Goal: Information Seeking & Learning: Learn about a topic

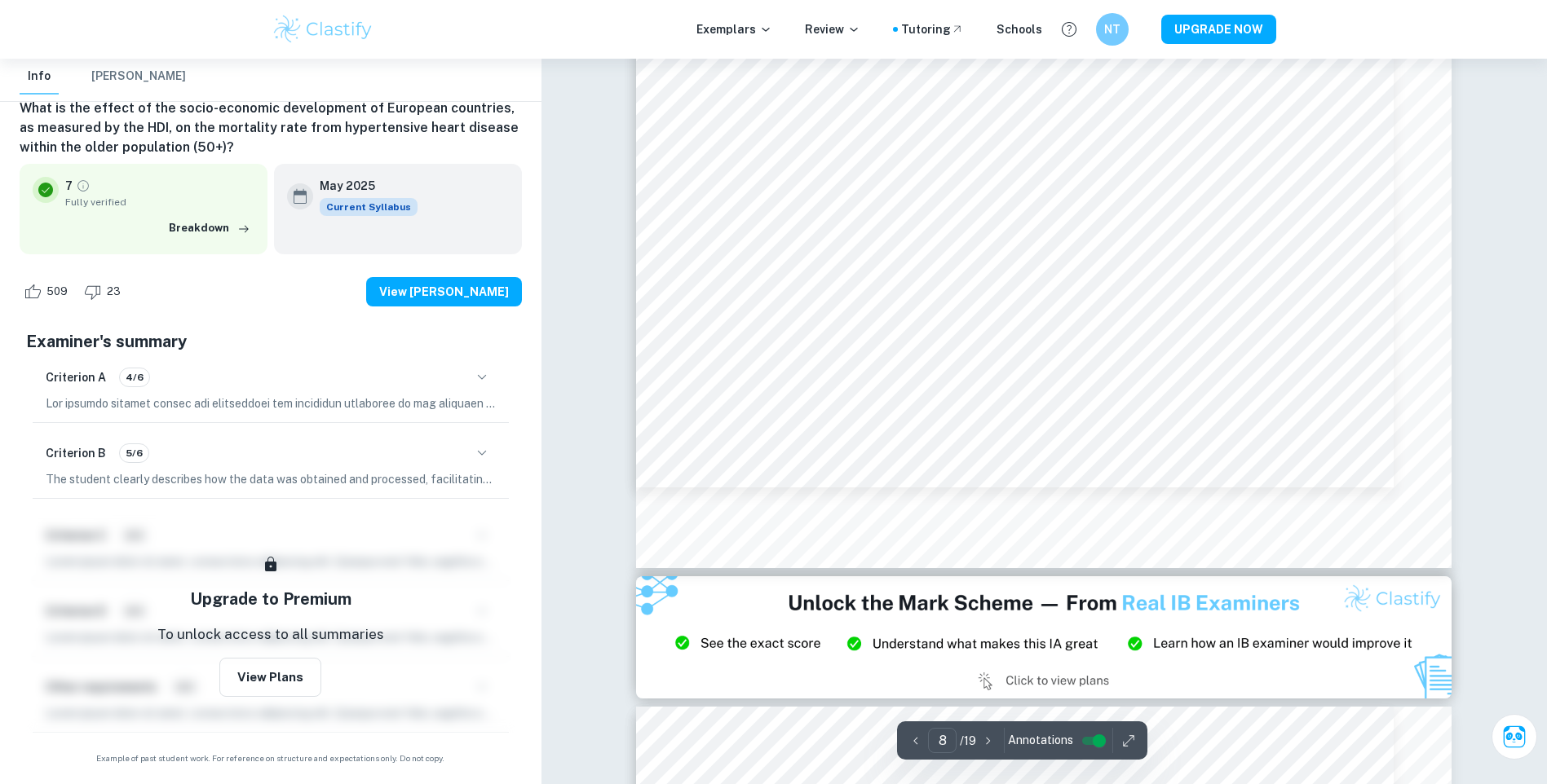
scroll to position [8968, 0]
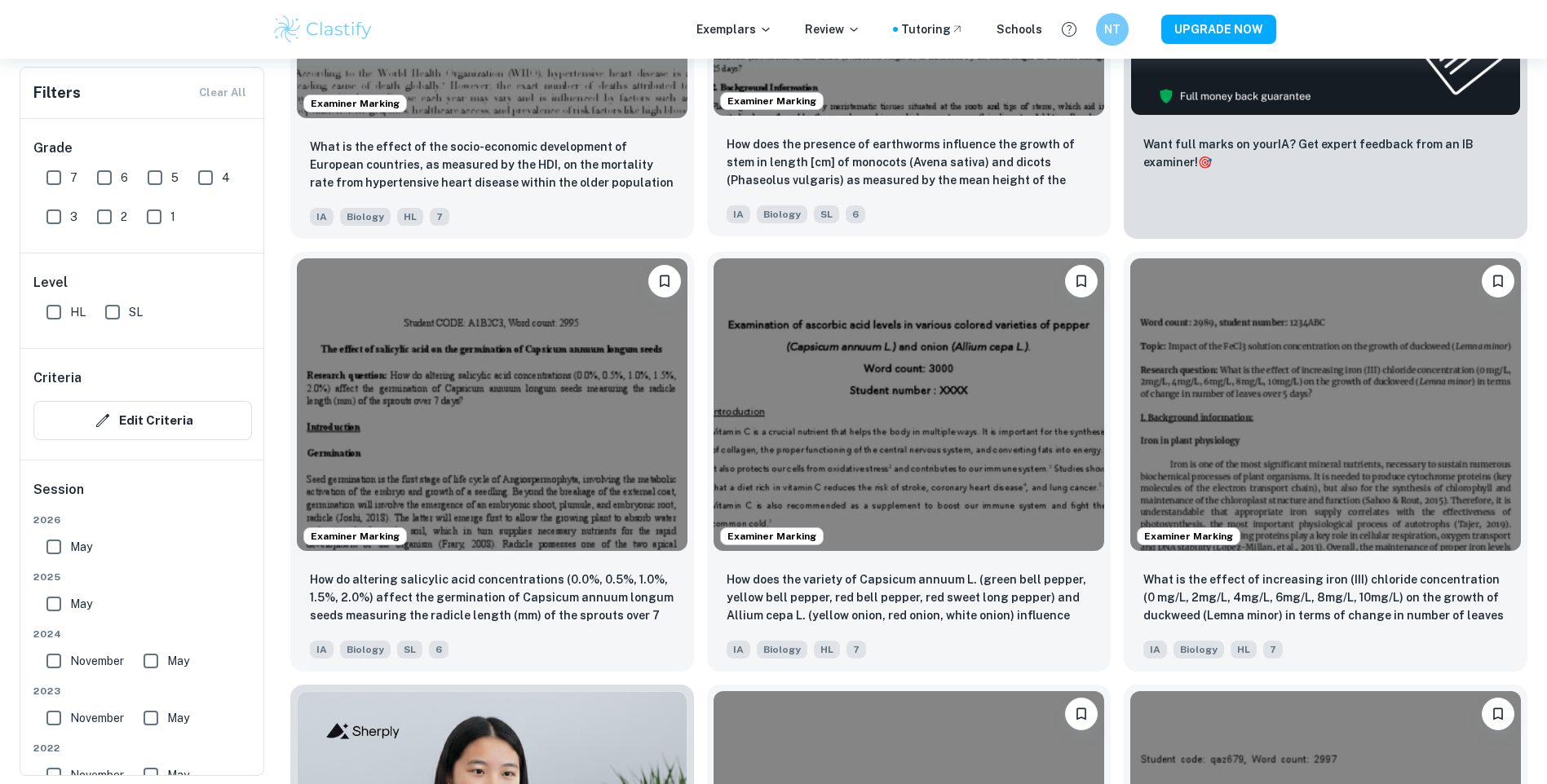
scroll to position [815, 0]
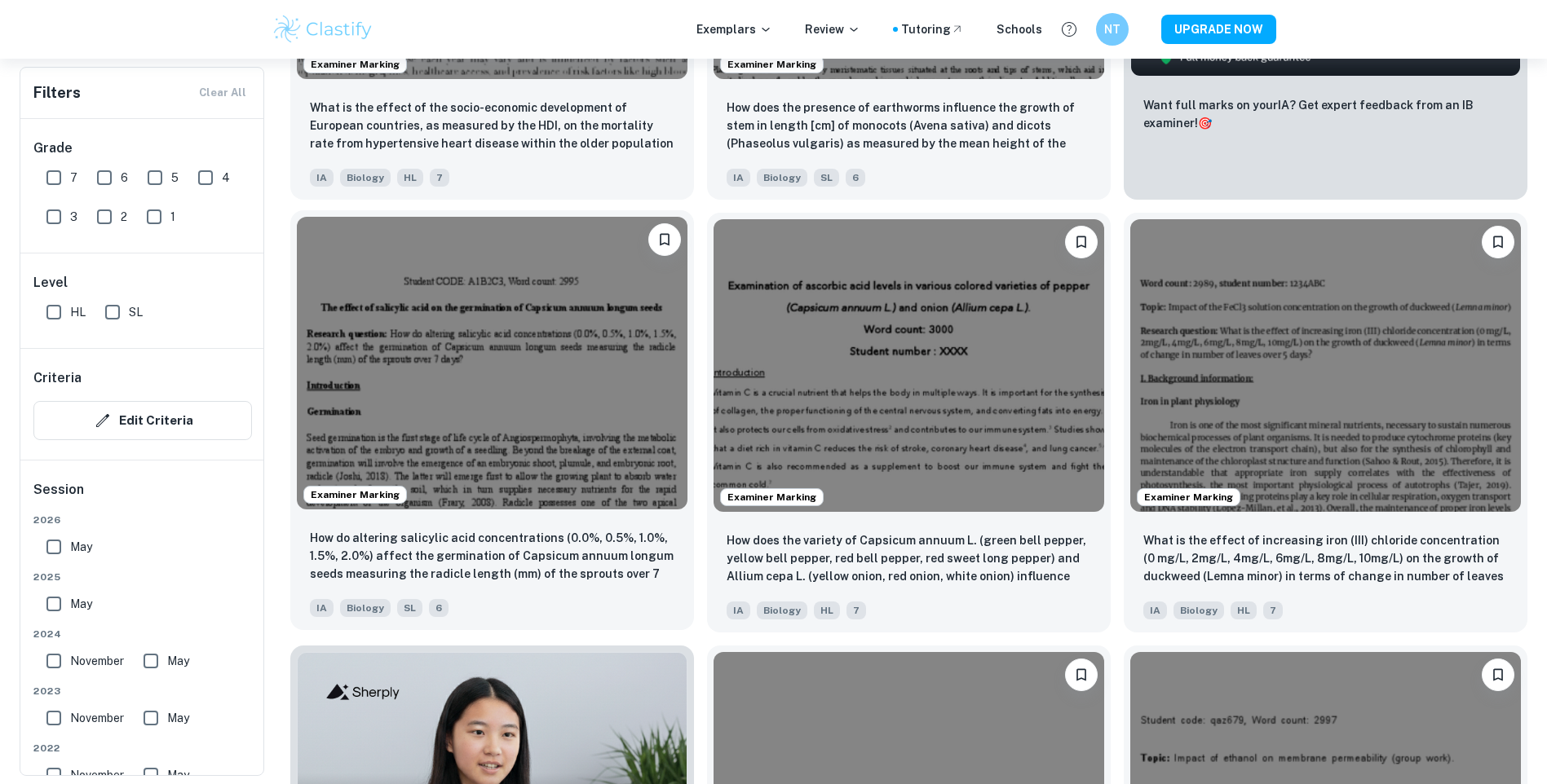
click at [519, 432] on img at bounding box center [492, 363] width 391 height 293
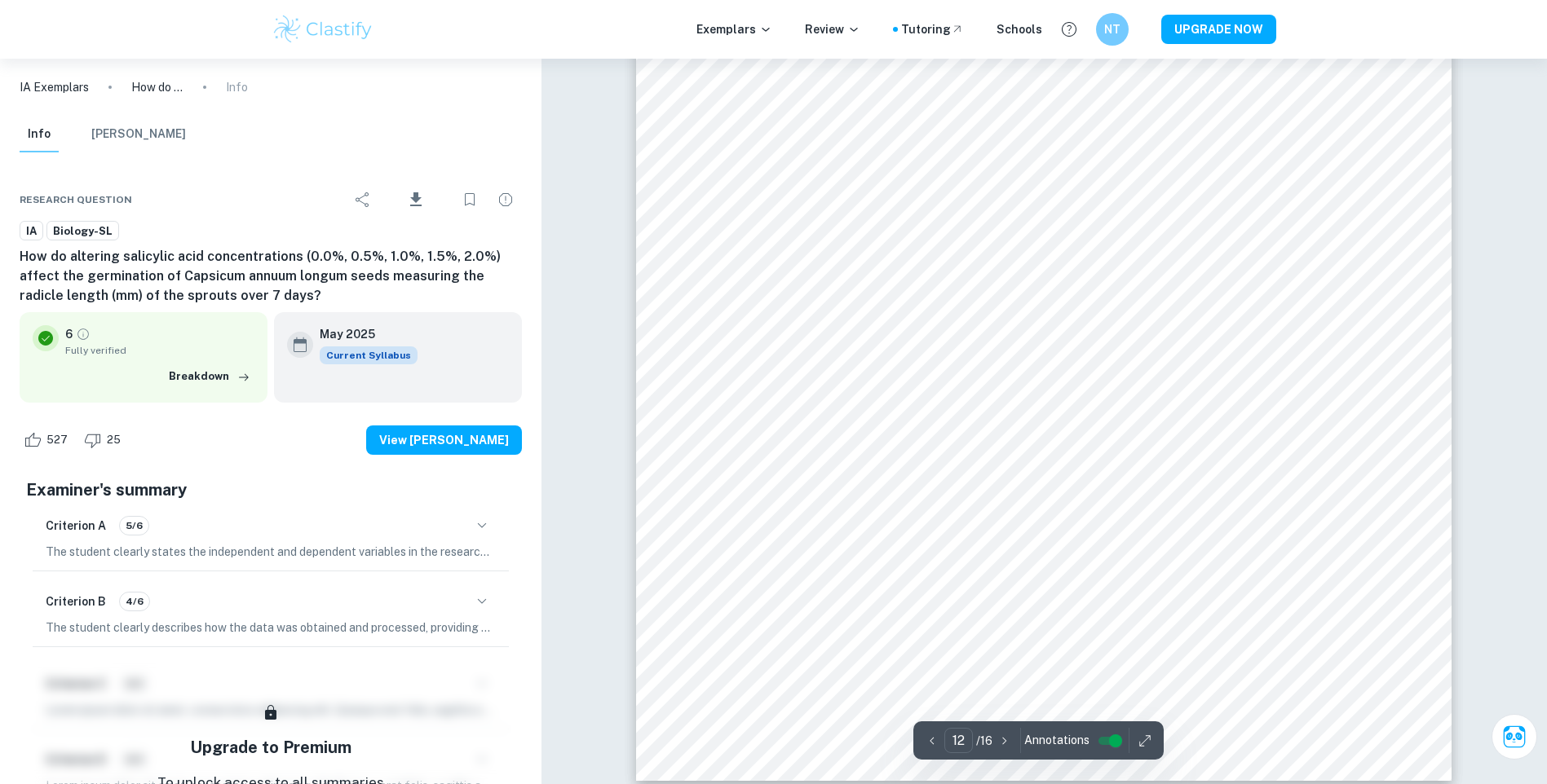
scroll to position [13588, 0]
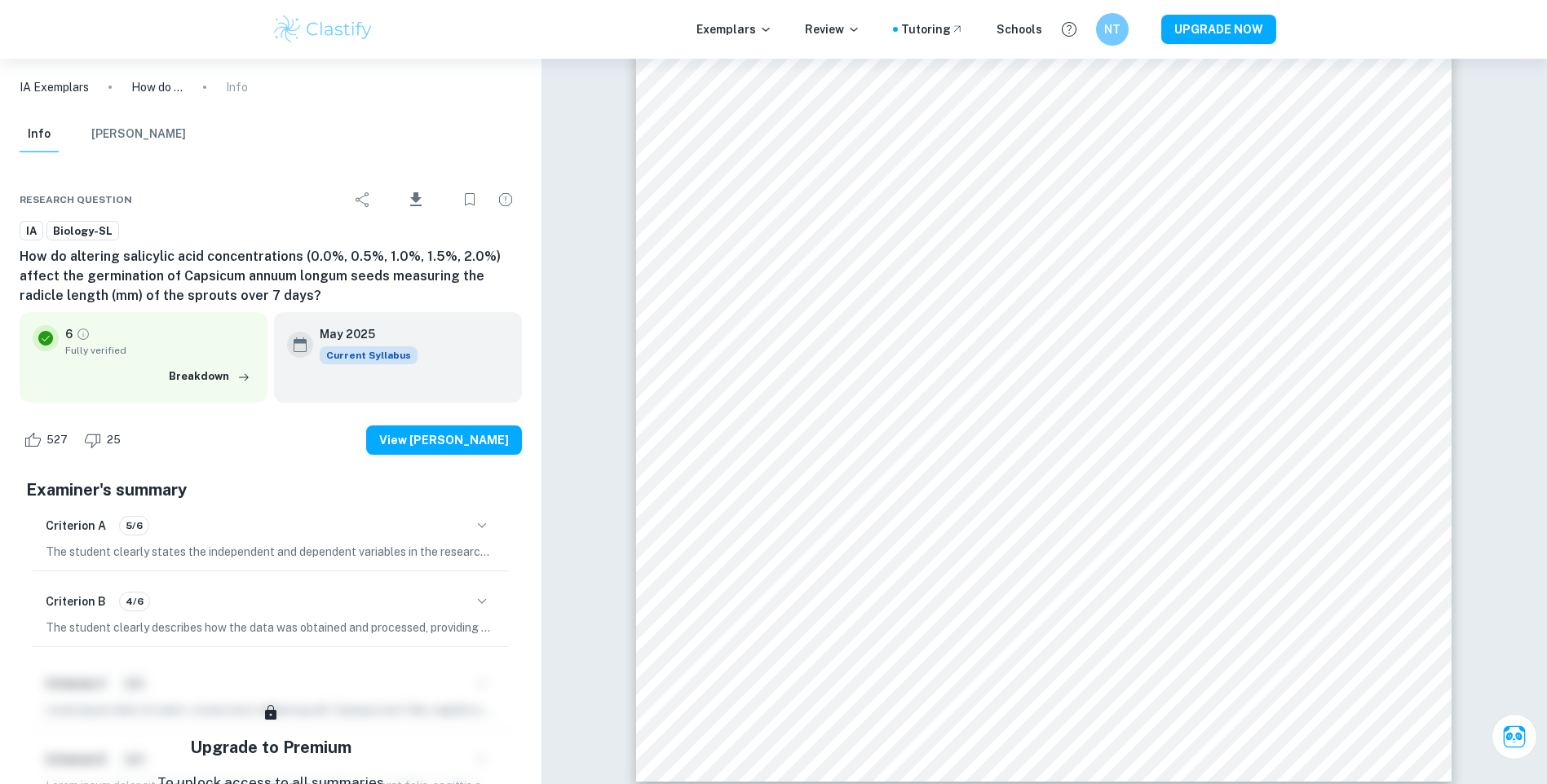
type input "12"
